Goal: Task Accomplishment & Management: Manage account settings

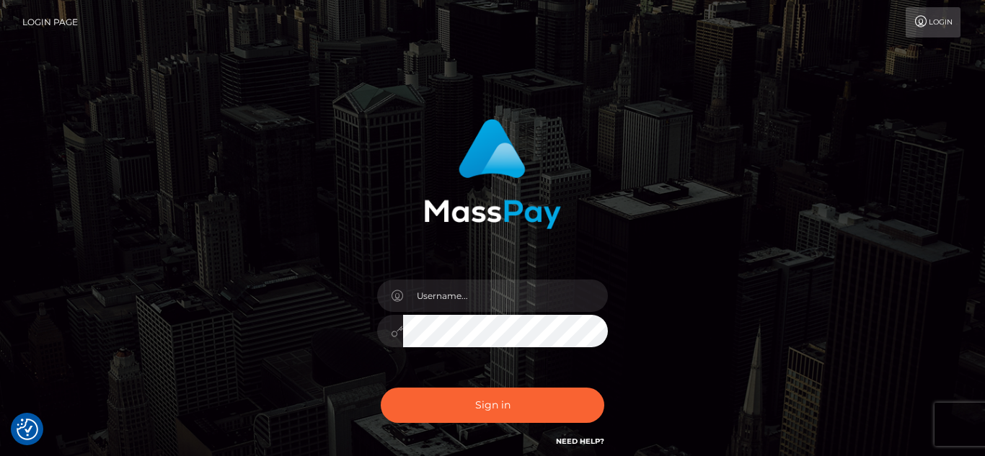
click at [937, 24] on link "Login" at bounding box center [933, 22] width 55 height 30
click at [448, 292] on input "text" at bounding box center [505, 296] width 205 height 32
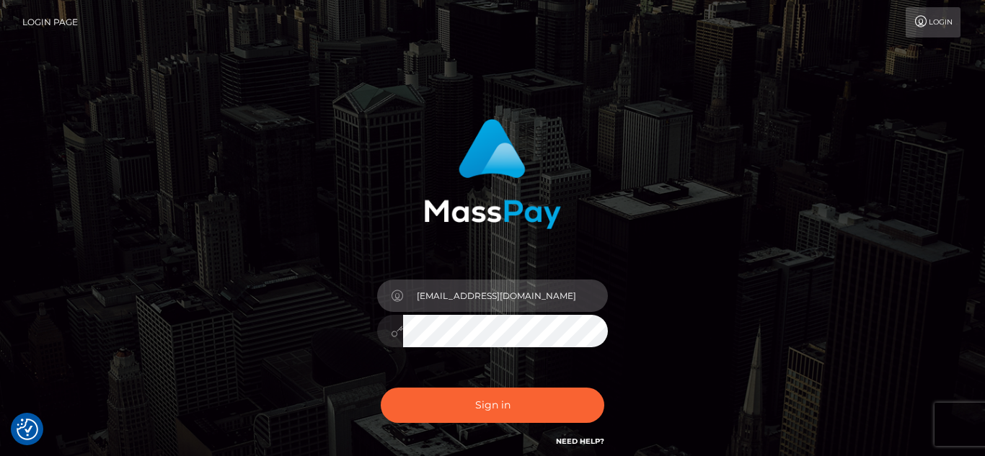
type input "klc3ofme@yahoo.com"
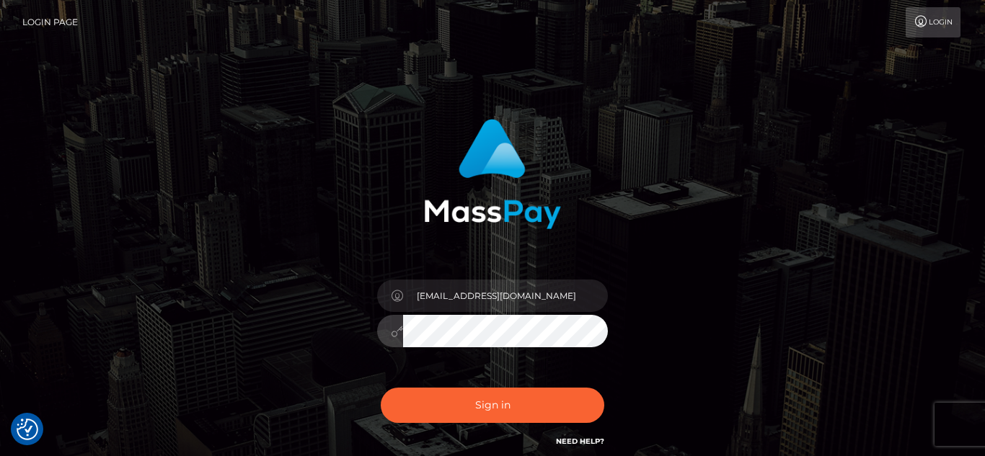
click at [381, 388] on button "Sign in" at bounding box center [493, 405] width 224 height 35
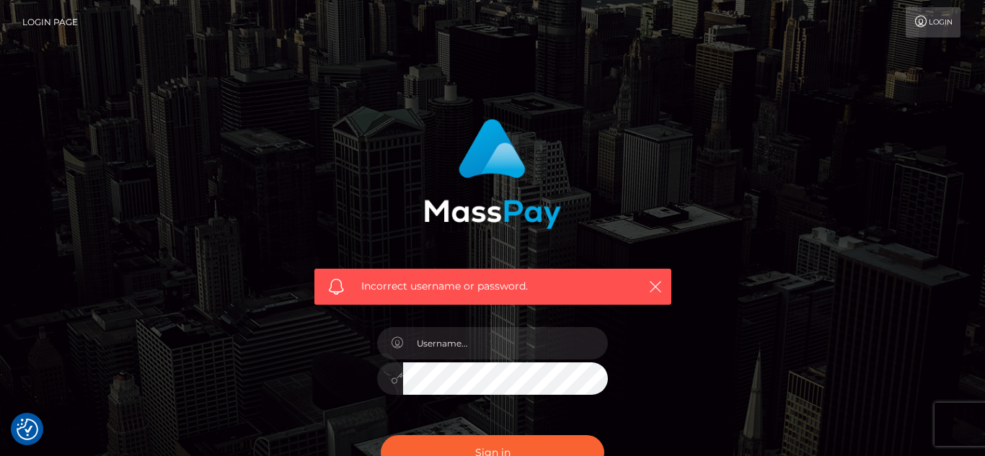
checkbox input "true"
